Goal: Task Accomplishment & Management: Complete application form

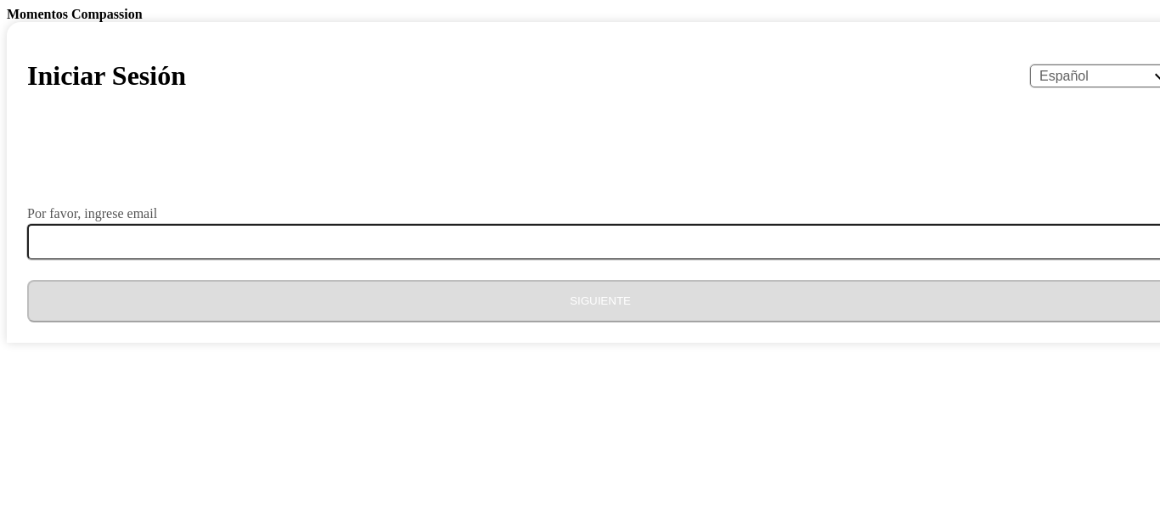
select select "es"
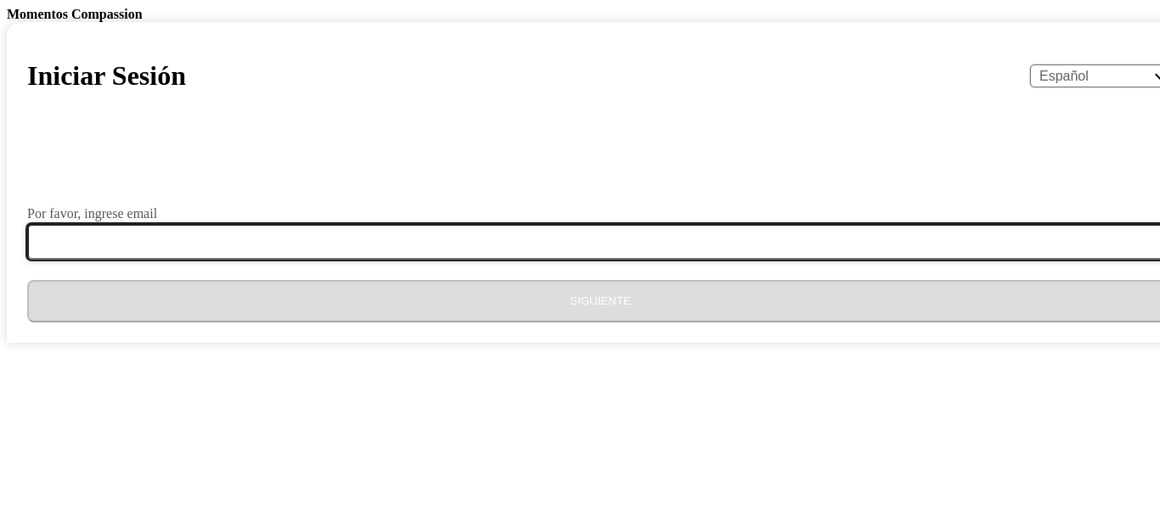
click at [647, 260] on input "Por favor, ingrese email" at bounding box center [610, 242] width 1167 height 36
type input "[EMAIL_ADDRESS][DOMAIN_NAME]"
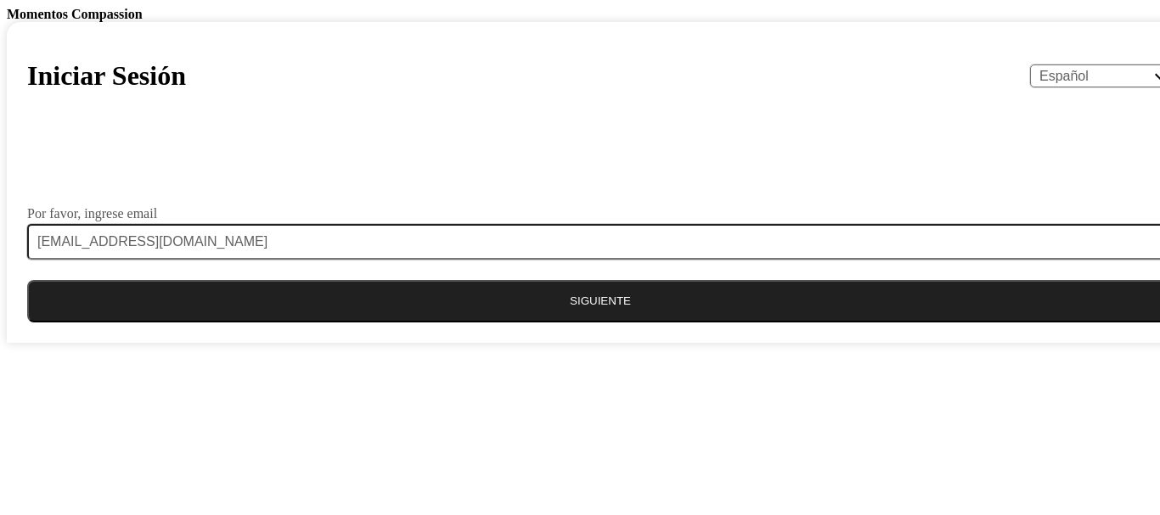
click at [602, 323] on button "Siguiente" at bounding box center [600, 301] width 1146 height 42
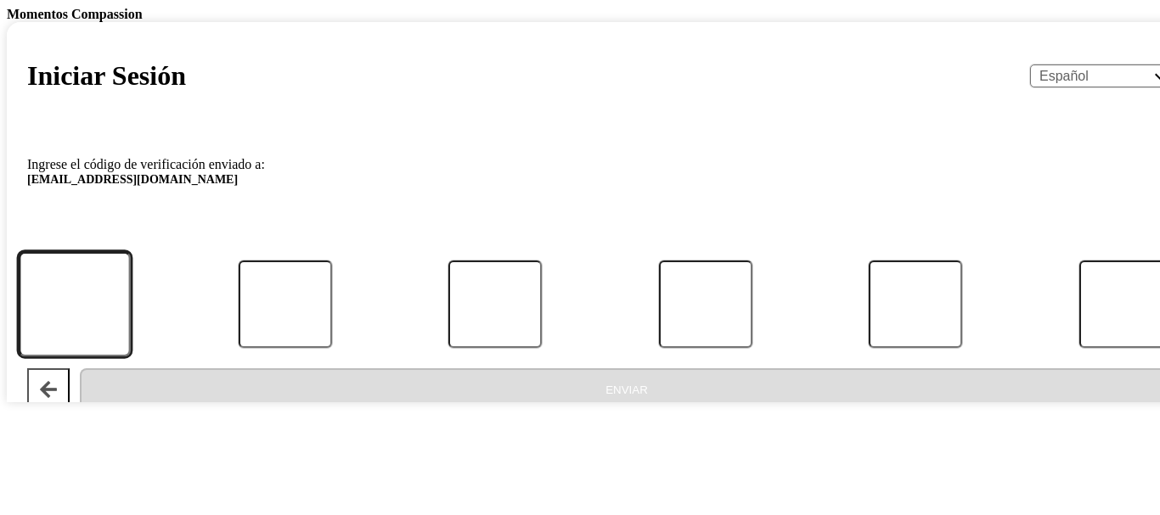
click at [131, 357] on input "Código" at bounding box center [75, 304] width 112 height 105
type input "0"
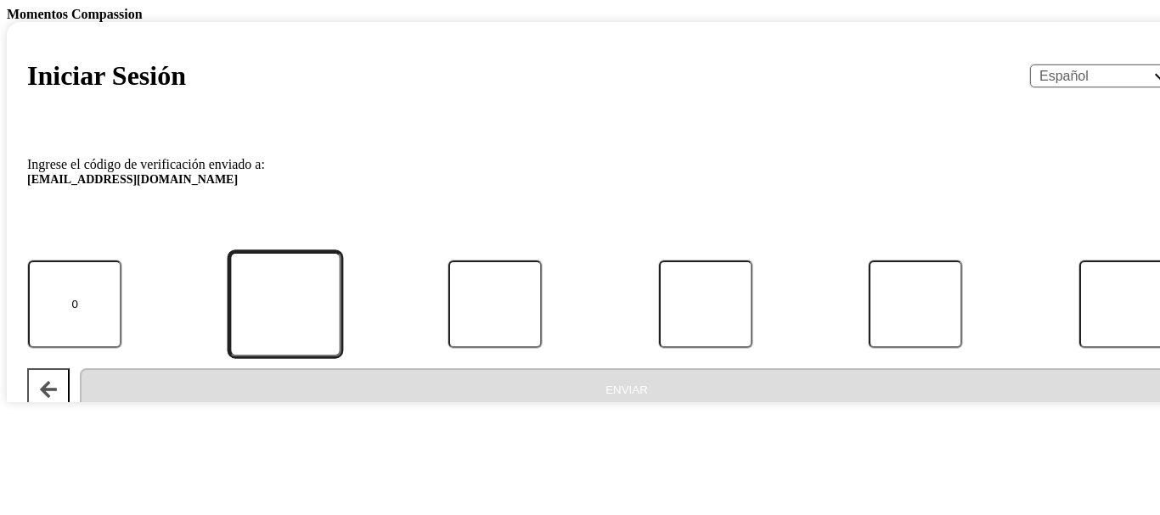
type input "2"
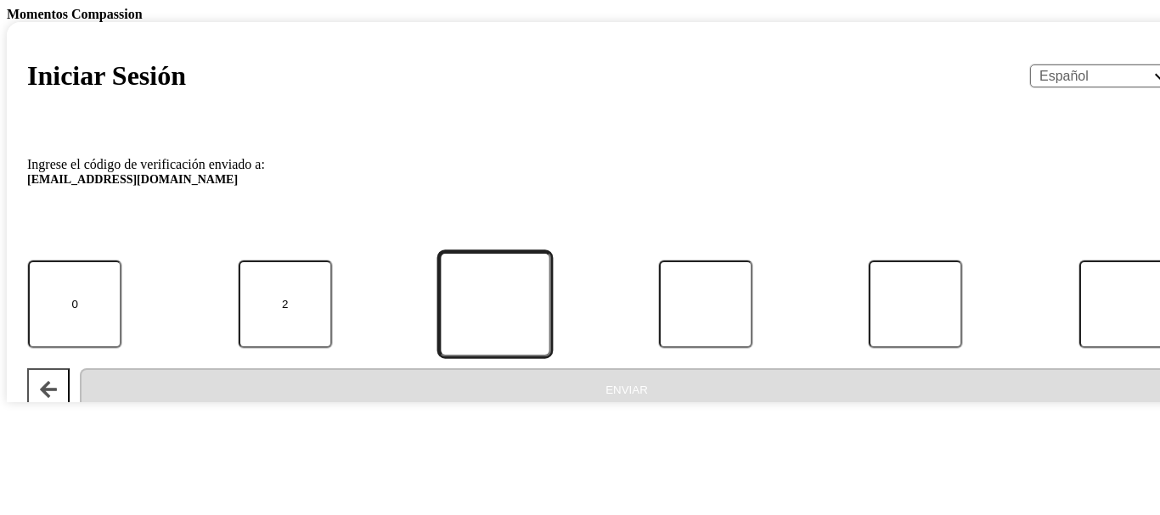
type input "8"
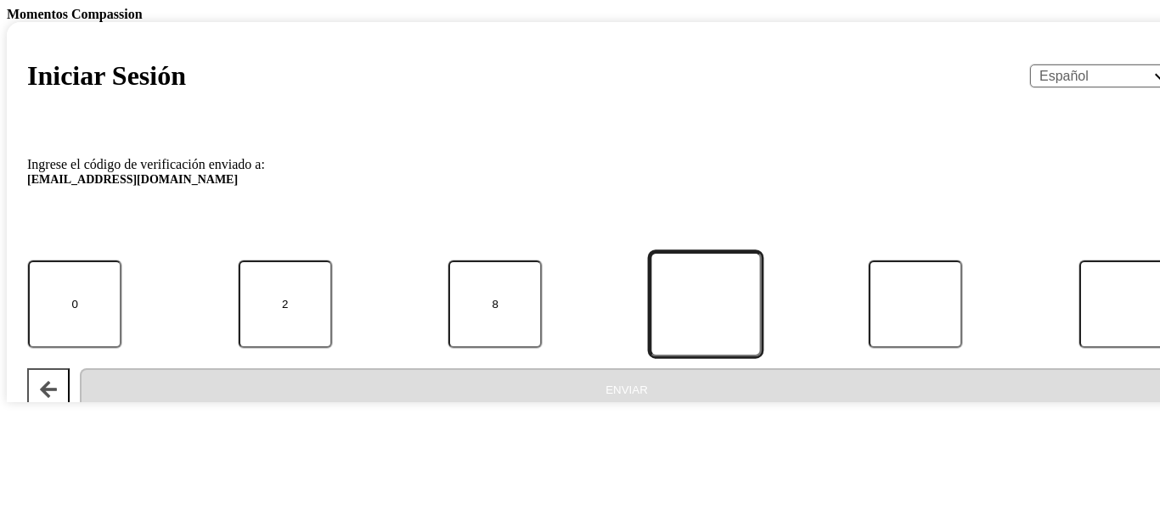
type input "2"
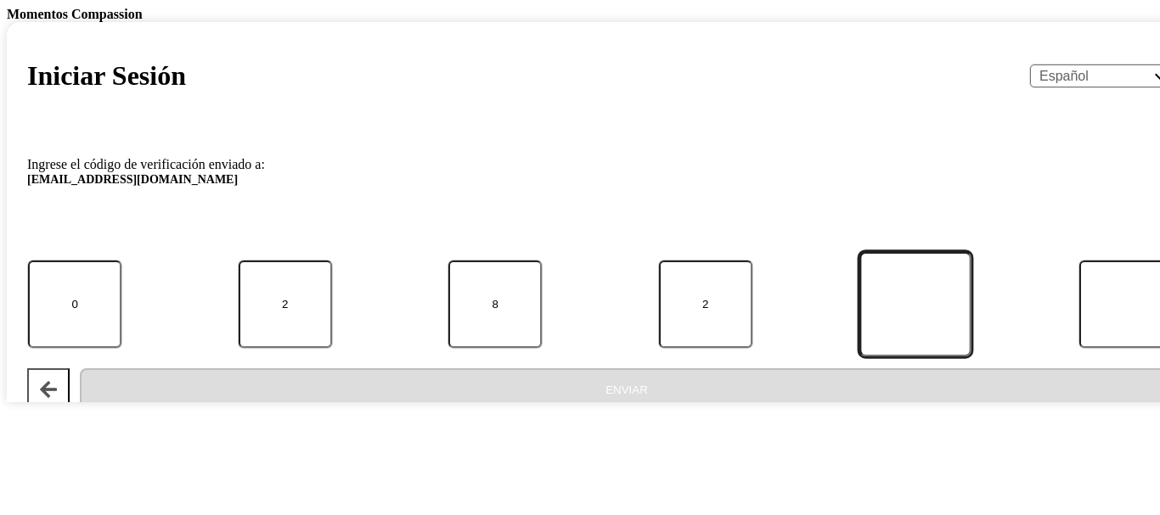
type input "0"
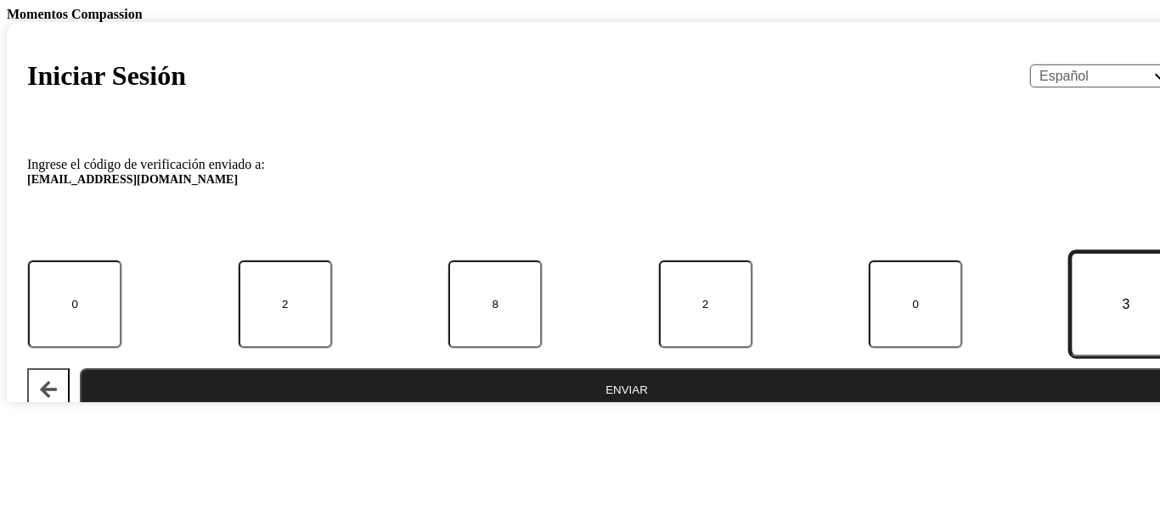
type input "3"
click at [489, 411] on button "Enviar" at bounding box center [627, 390] width 1094 height 42
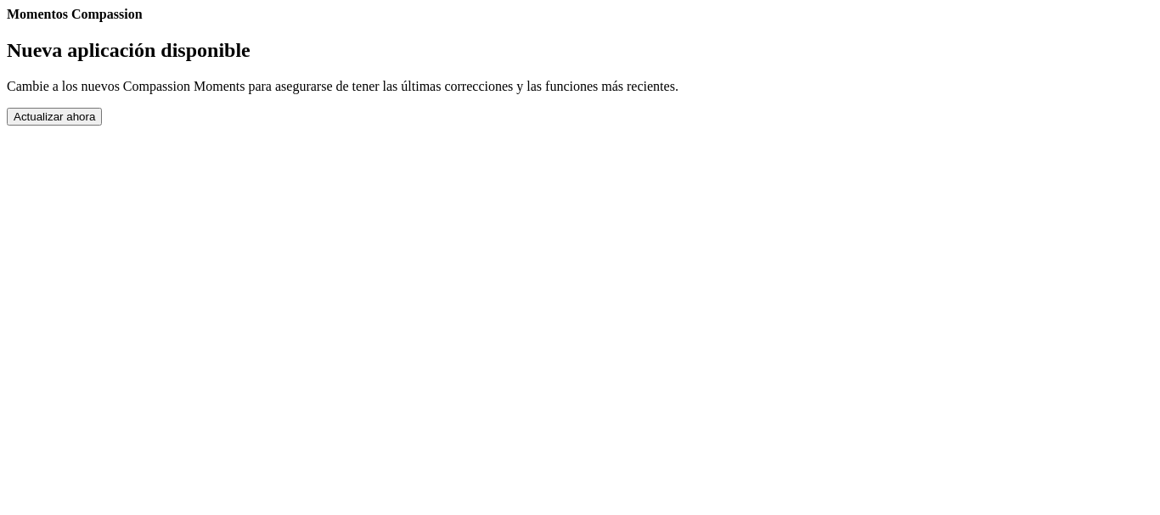
click at [102, 126] on button "Actualizar ahora" at bounding box center [54, 117] width 95 height 18
